Goal: Information Seeking & Learning: Check status

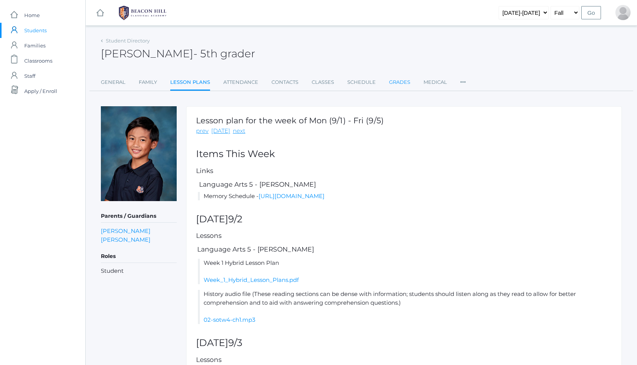
click at [401, 80] on link "Grades" at bounding box center [399, 82] width 21 height 15
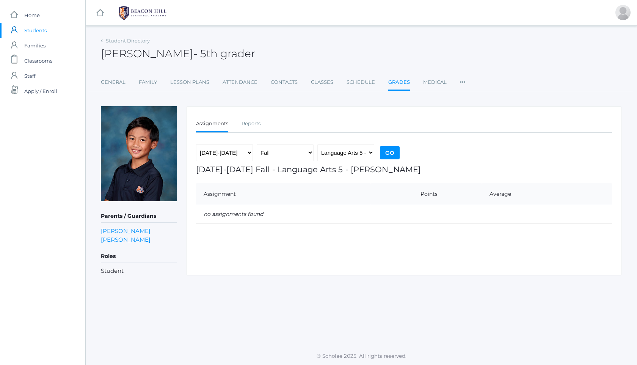
click at [145, 11] on img at bounding box center [142, 12] width 57 height 19
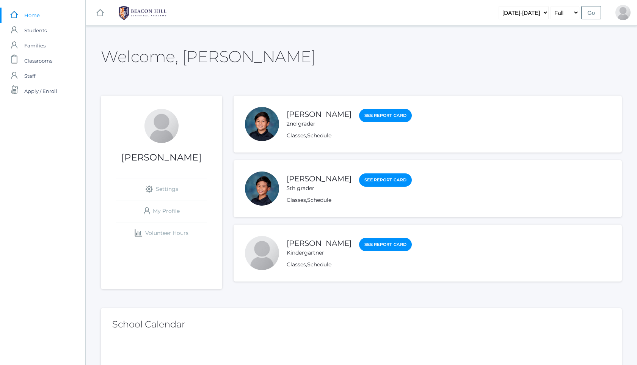
click at [309, 112] on link "[PERSON_NAME]" at bounding box center [319, 114] width 65 height 9
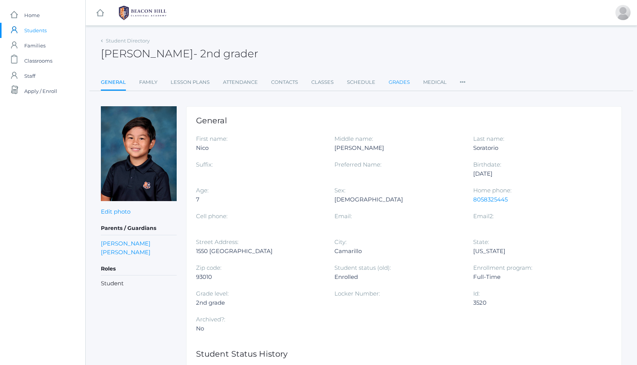
click at [399, 79] on link "Grades" at bounding box center [399, 82] width 21 height 15
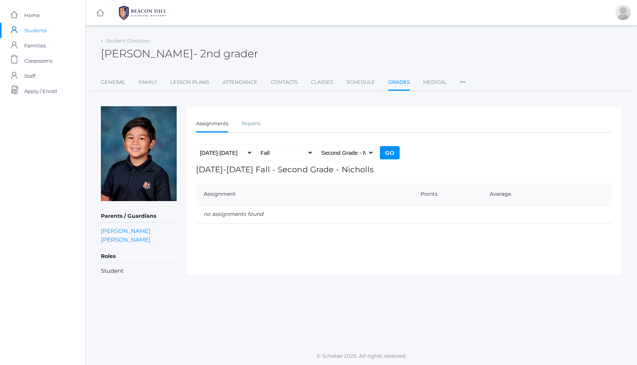
click at [138, 17] on img at bounding box center [142, 12] width 57 height 19
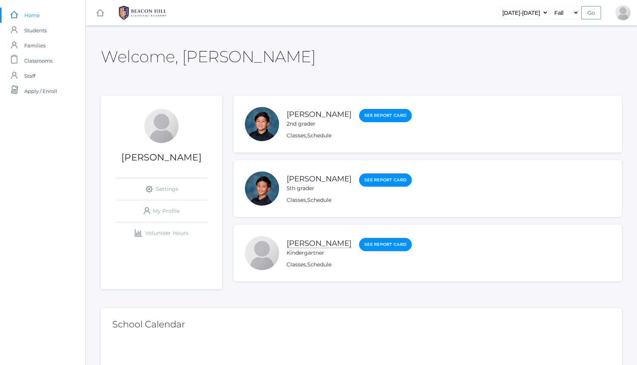
click at [303, 248] on link "[PERSON_NAME]" at bounding box center [319, 243] width 65 height 9
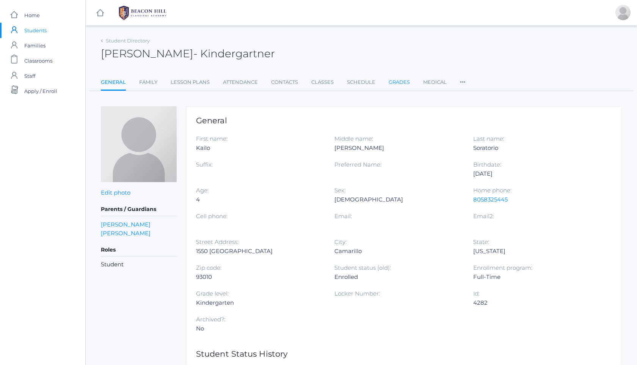
click at [401, 80] on link "Grades" at bounding box center [399, 82] width 21 height 15
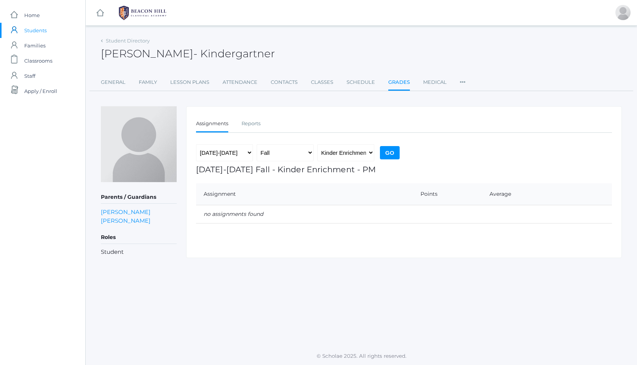
click at [141, 8] on img at bounding box center [142, 12] width 57 height 19
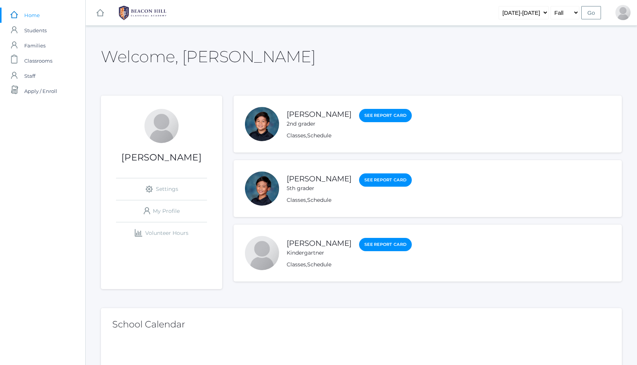
click at [141, 14] on img at bounding box center [142, 12] width 57 height 19
